Goal: Transaction & Acquisition: Book appointment/travel/reservation

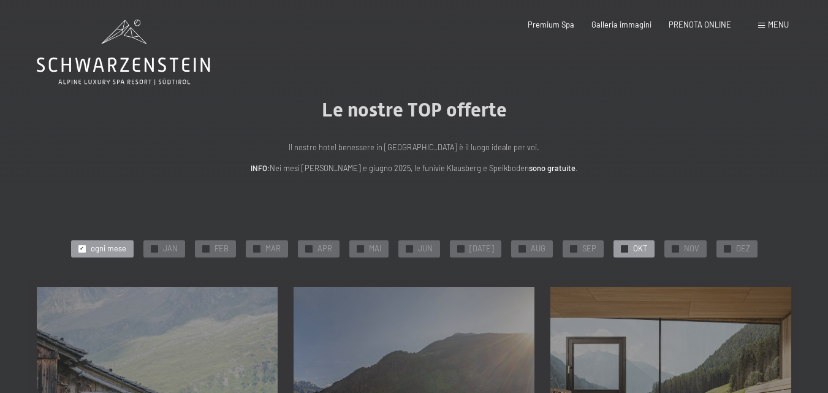
click at [622, 246] on span "✓" at bounding box center [624, 248] width 4 height 7
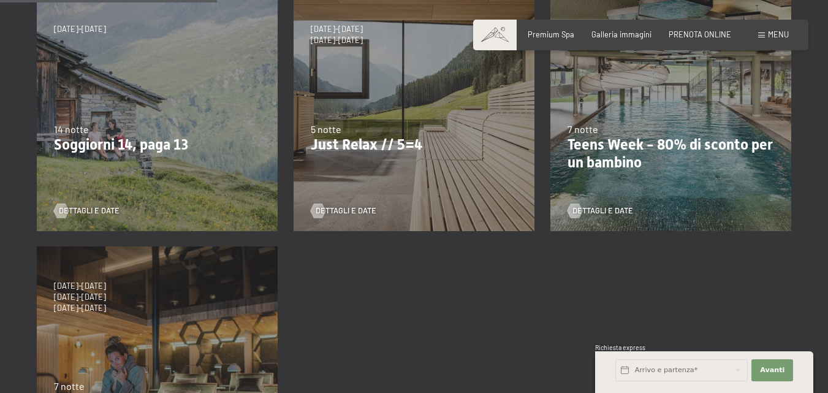
scroll to position [123, 0]
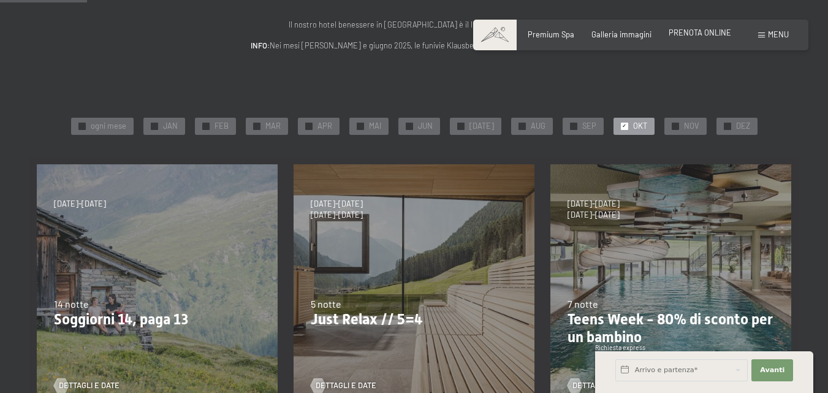
click at [697, 30] on span "PRENOTA ONLINE" at bounding box center [700, 33] width 63 height 10
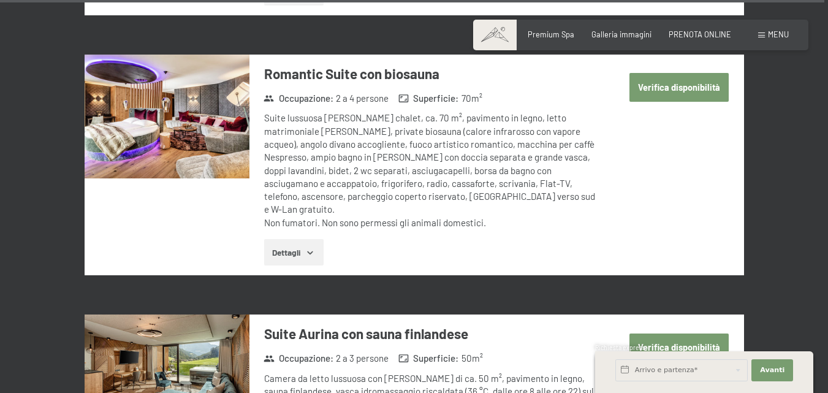
scroll to position [4290, 0]
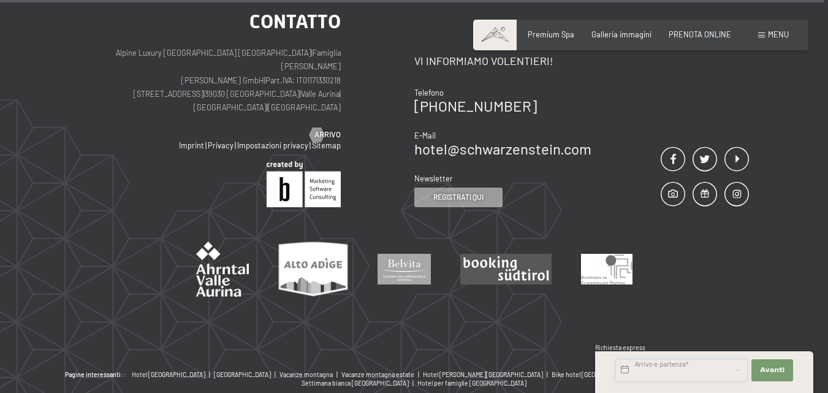
click at [650, 372] on input "text" at bounding box center [682, 370] width 132 height 22
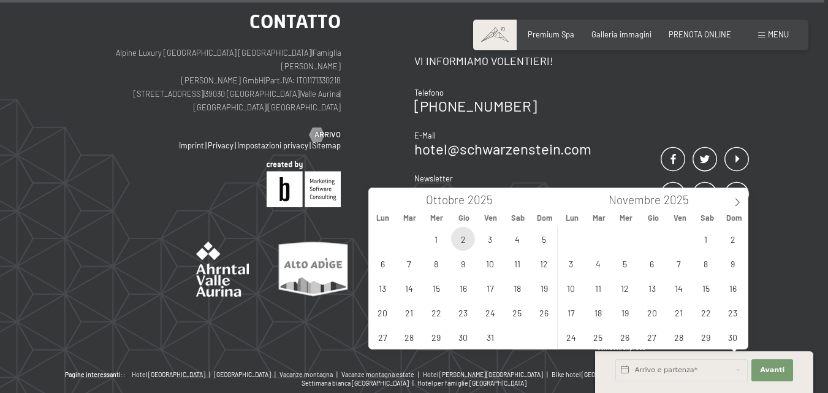
click at [462, 239] on span "2" at bounding box center [463, 239] width 24 height 24
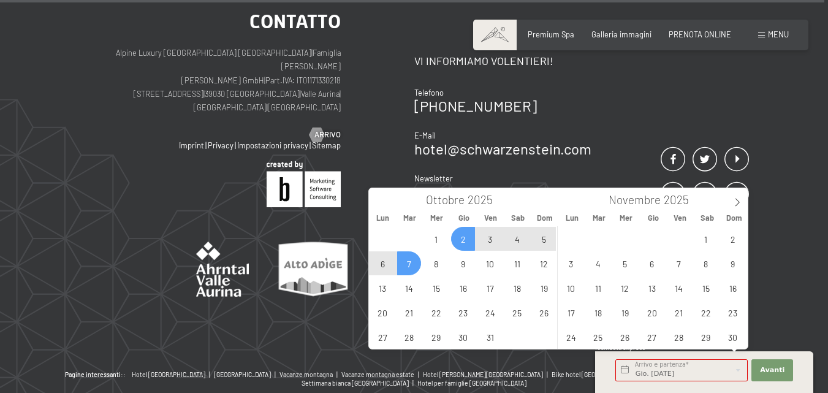
click at [410, 263] on span "7" at bounding box center [409, 263] width 24 height 24
type input "Gio. 02/10/2025 - Mar. 07/10/2025"
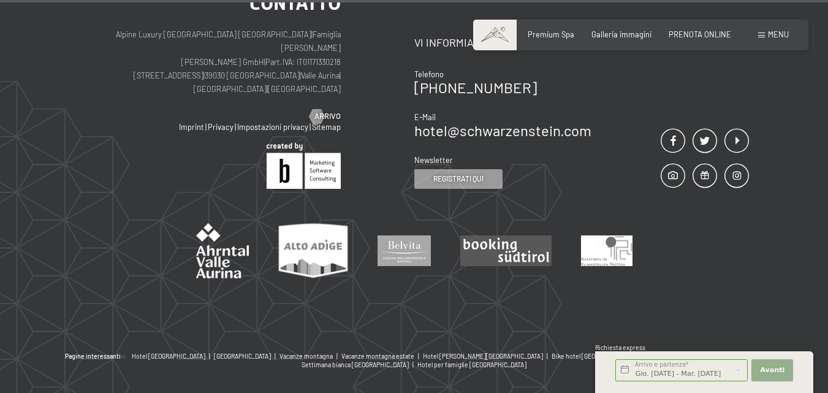
scroll to position [0, 0]
click at [766, 375] on span "Avanti" at bounding box center [772, 370] width 25 height 10
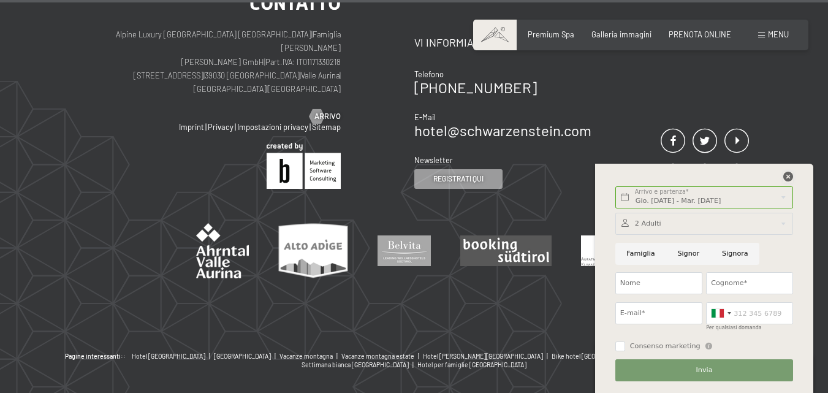
click at [789, 177] on icon at bounding box center [789, 177] width 10 height 10
